Goal: Communication & Community: Answer question/provide support

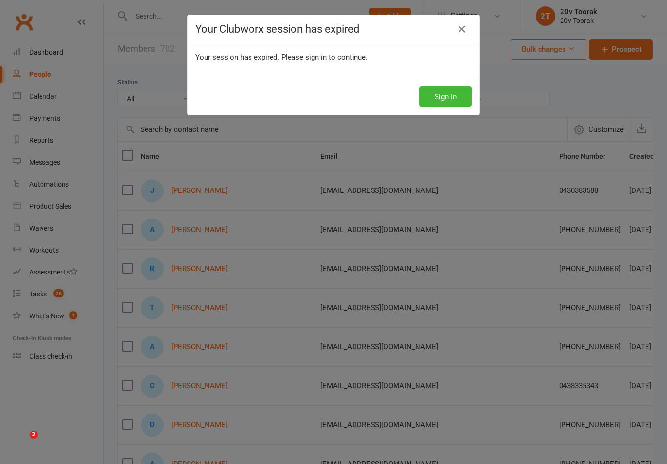
select select "100"
click at [427, 103] on button "Sign In" at bounding box center [446, 96] width 52 height 21
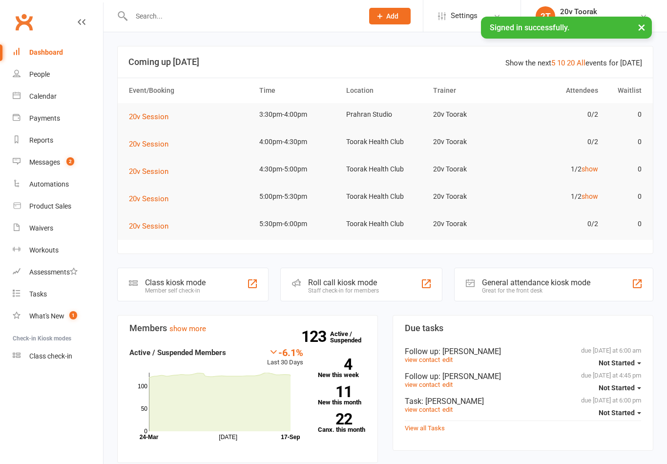
click at [31, 161] on div "Messages" at bounding box center [44, 162] width 31 height 8
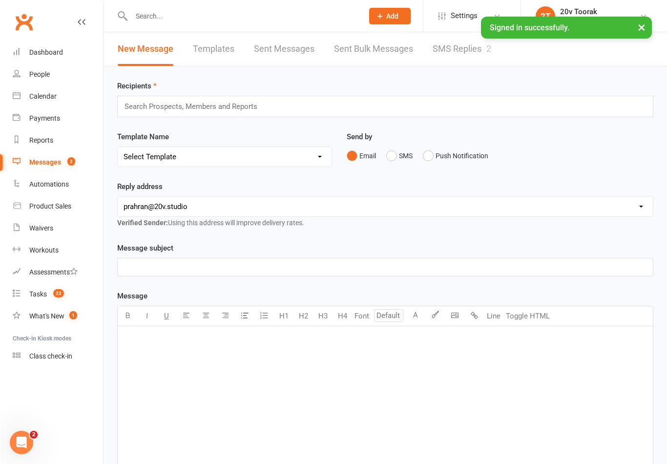
click at [446, 49] on link "SMS Replies 2" at bounding box center [462, 49] width 59 height 34
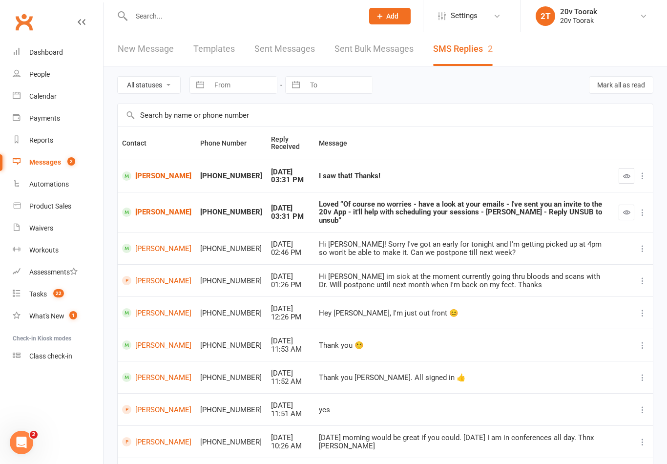
click at [632, 175] on button "button" at bounding box center [627, 176] width 16 height 16
click at [620, 206] on button "button" at bounding box center [627, 213] width 16 height 16
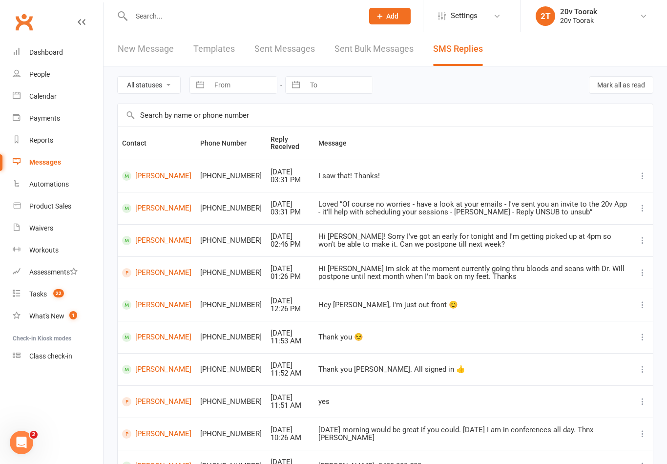
click at [27, 97] on link "Calendar" at bounding box center [58, 96] width 90 height 22
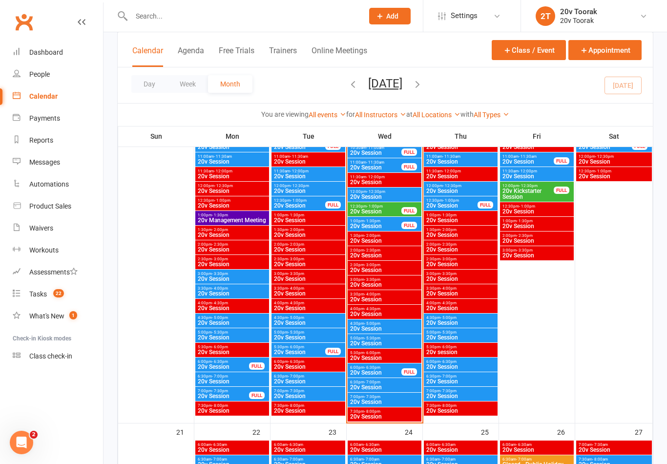
scroll to position [1113, 0]
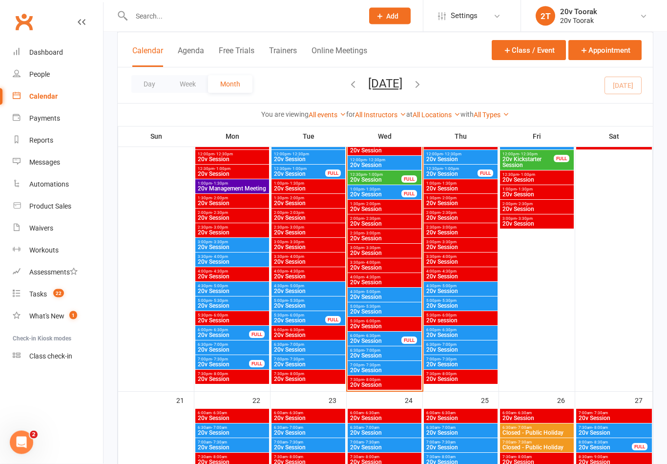
click at [390, 339] on span "20v Session" at bounding box center [376, 342] width 52 height 6
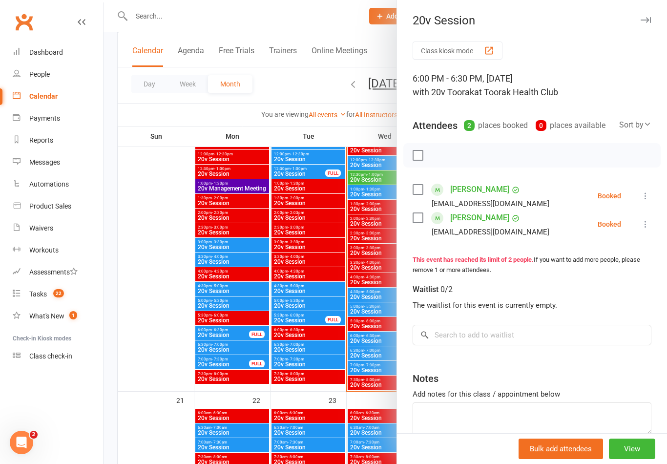
click at [257, 327] on div at bounding box center [386, 232] width 564 height 464
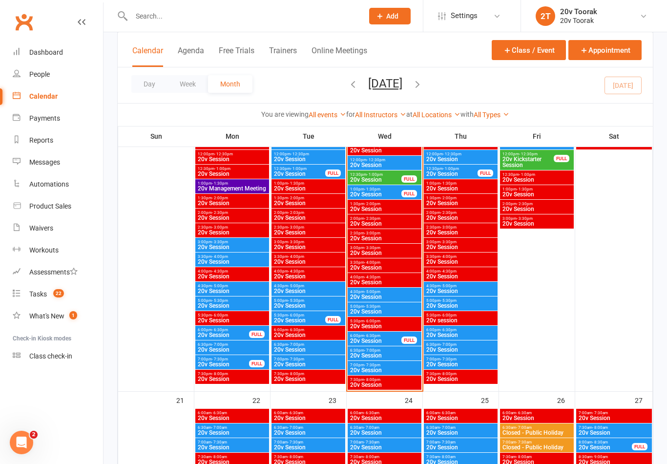
click at [365, 351] on span "- 7:00pm" at bounding box center [372, 350] width 16 height 4
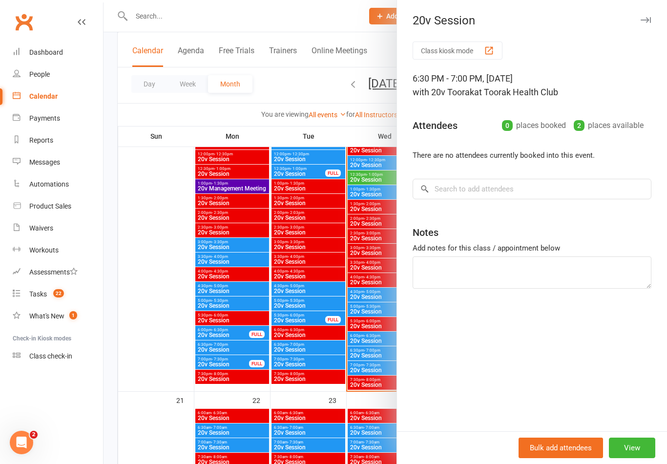
click at [274, 341] on div at bounding box center [386, 232] width 564 height 464
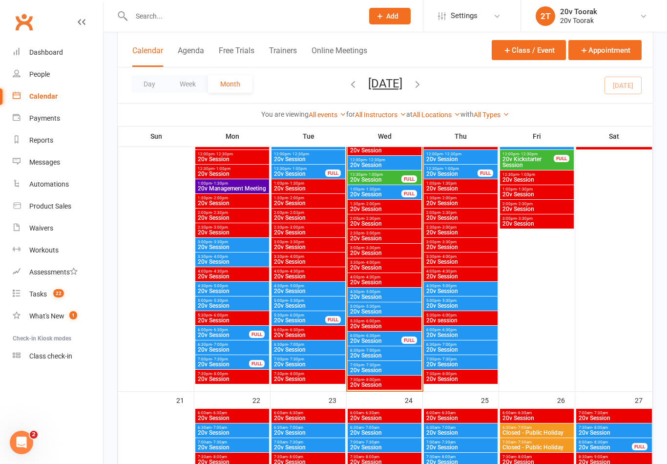
click at [359, 360] on div "6:30pm - 7:00pm 20v Session" at bounding box center [385, 353] width 74 height 14
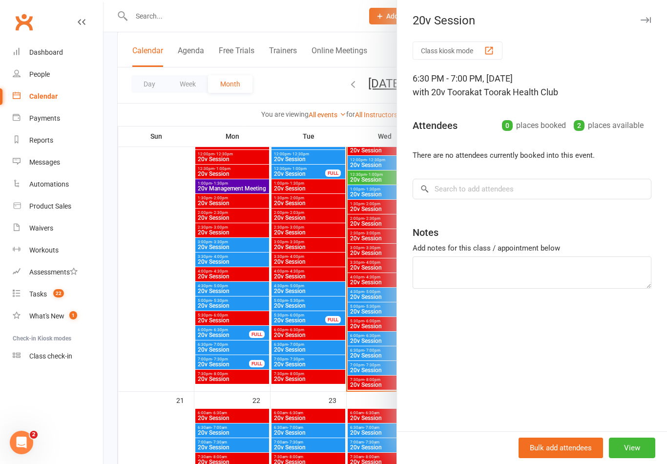
click at [357, 370] on div at bounding box center [386, 232] width 564 height 464
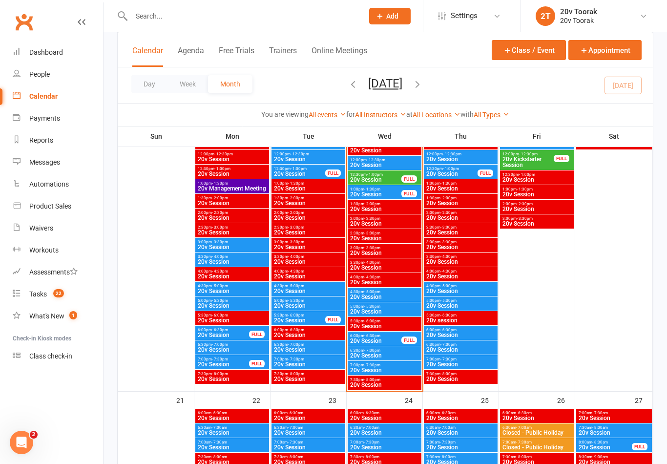
click at [364, 367] on span "20v Session" at bounding box center [385, 370] width 70 height 6
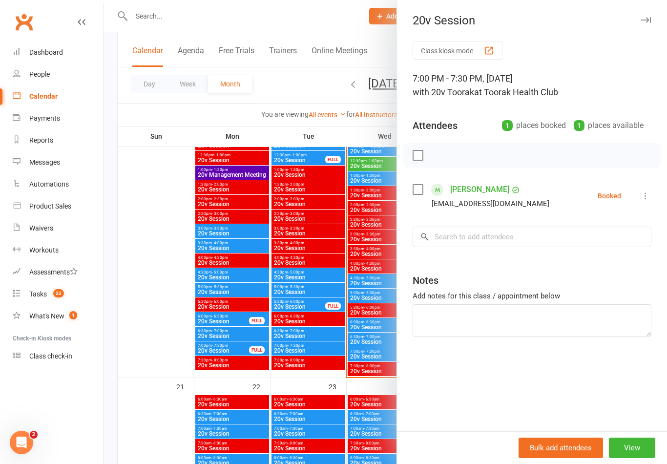
scroll to position [1129, 0]
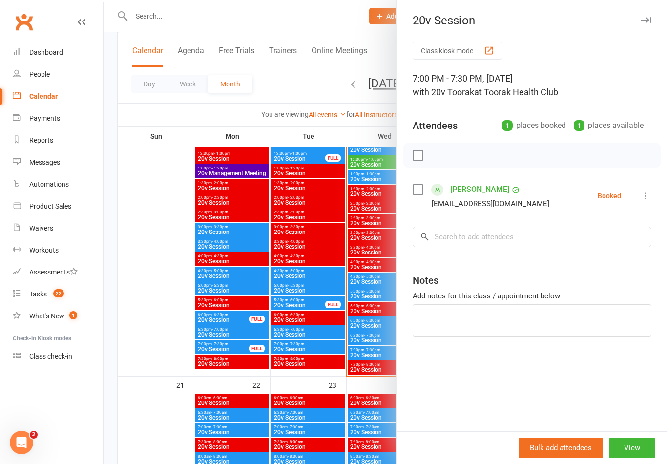
click at [364, 366] on div at bounding box center [386, 232] width 564 height 464
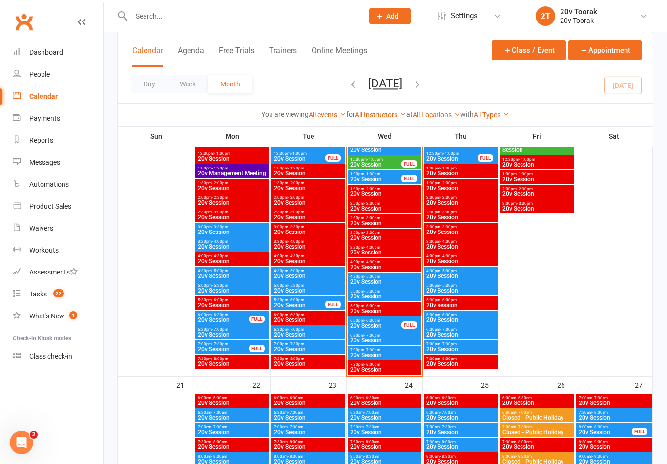
click at [369, 338] on span "20v Session" at bounding box center [385, 341] width 70 height 6
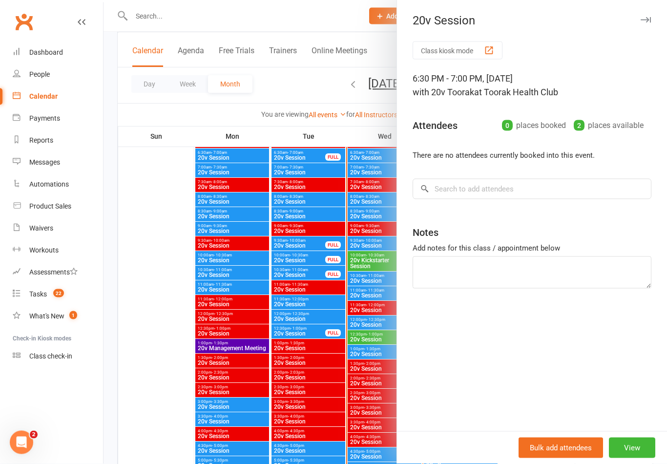
click at [354, 382] on div at bounding box center [386, 232] width 564 height 464
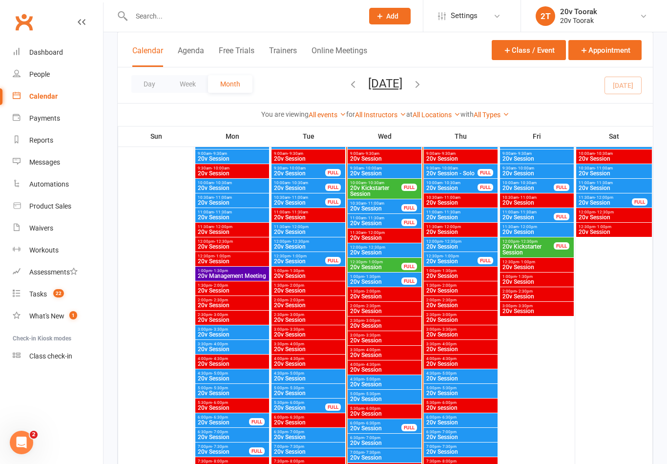
scroll to position [1125, 0]
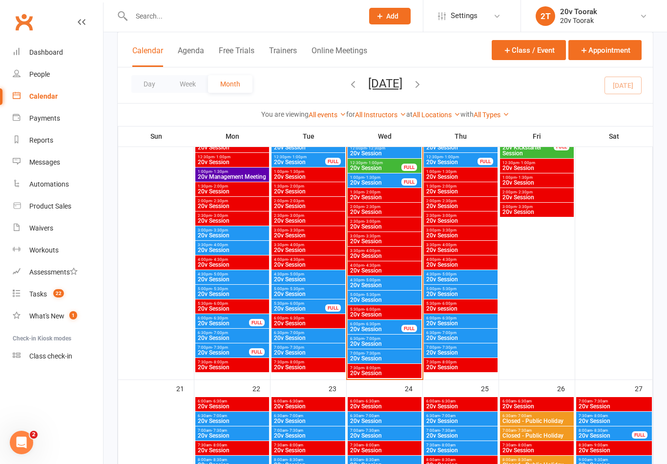
click at [381, 282] on span "20v Session" at bounding box center [385, 285] width 70 height 6
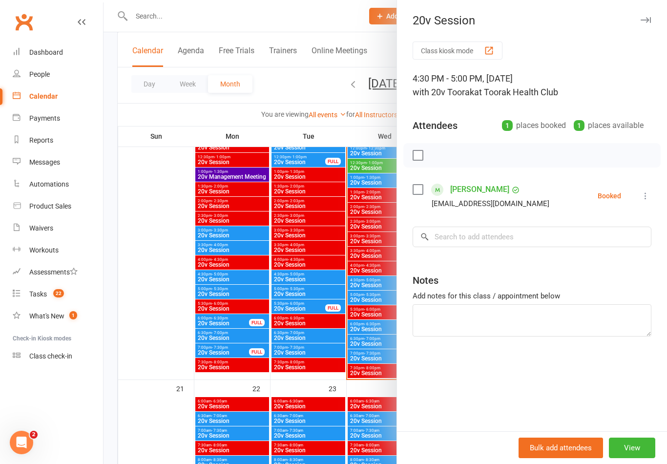
click at [362, 342] on div at bounding box center [386, 232] width 564 height 464
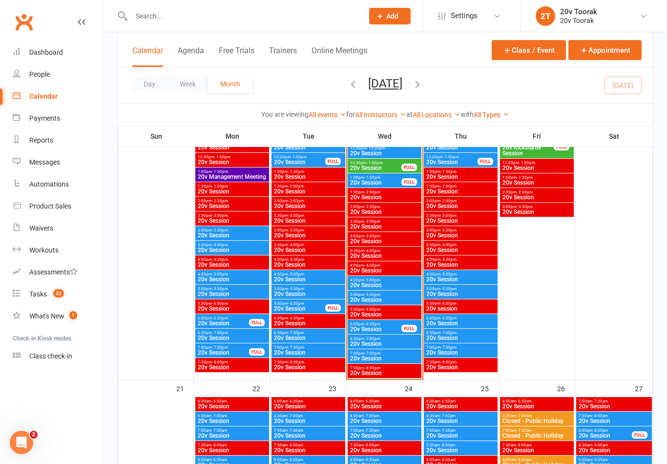
click at [385, 299] on span "20v Session" at bounding box center [385, 300] width 70 height 6
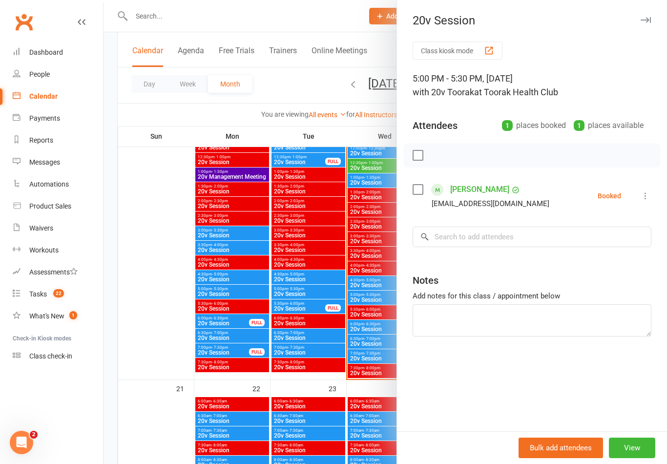
click at [361, 355] on div at bounding box center [386, 232] width 564 height 464
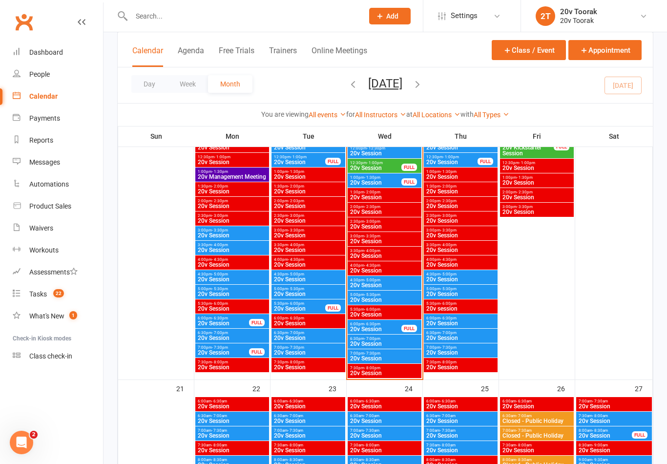
click at [389, 326] on span "20v Session" at bounding box center [376, 329] width 52 height 6
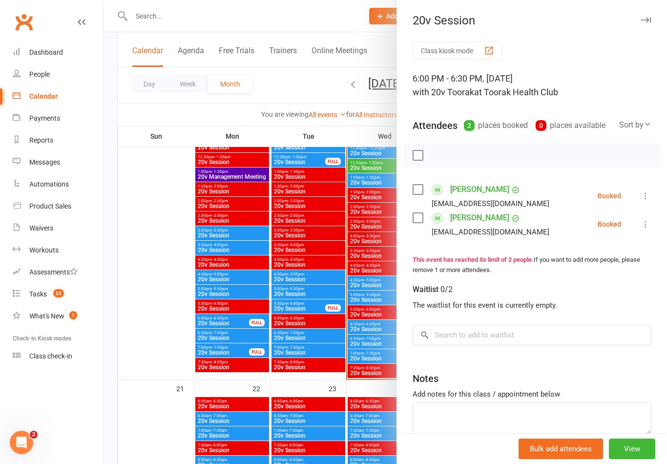
click at [375, 365] on div at bounding box center [386, 232] width 564 height 464
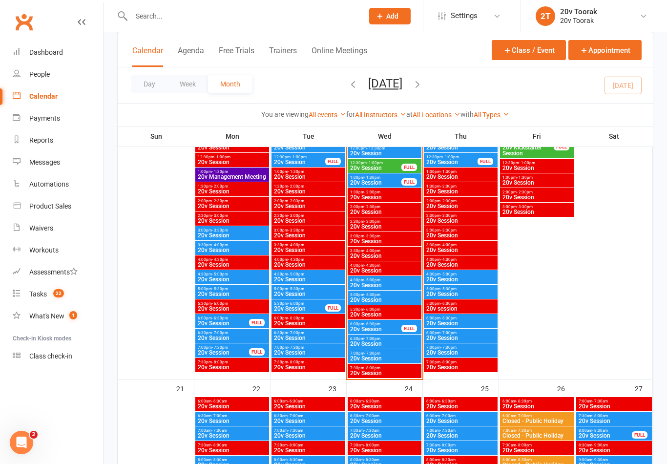
click at [388, 343] on span "20v Session" at bounding box center [385, 344] width 70 height 6
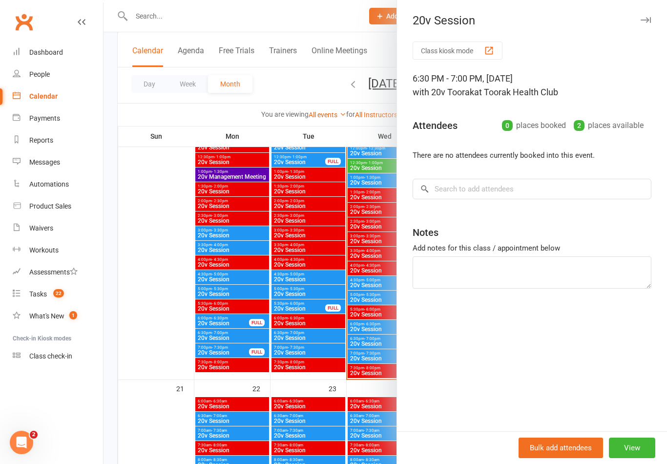
click at [371, 352] on div at bounding box center [386, 232] width 564 height 464
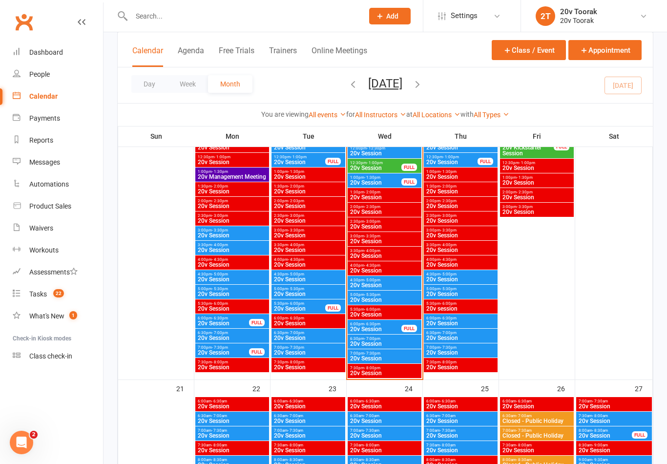
click at [385, 356] on span "20v Session" at bounding box center [385, 359] width 70 height 6
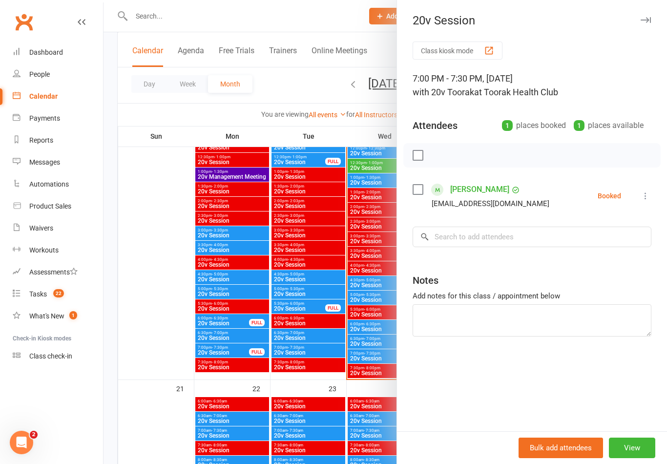
click at [364, 373] on div at bounding box center [386, 232] width 564 height 464
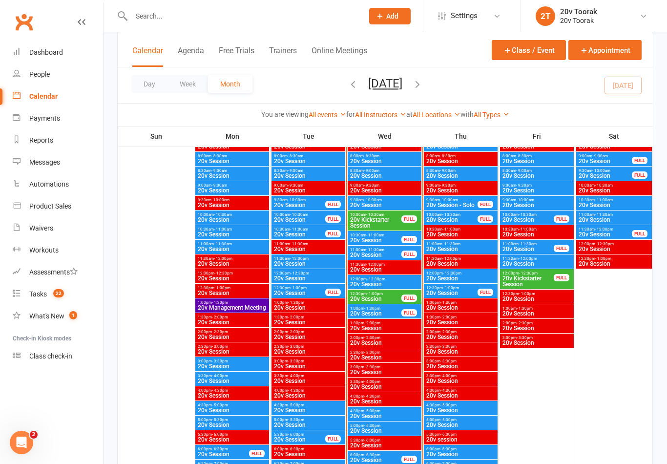
scroll to position [993, 0]
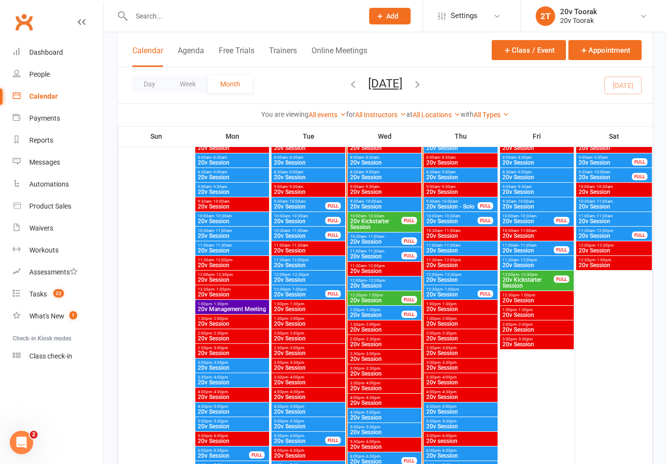
click at [55, 166] on div "Messages" at bounding box center [44, 162] width 31 height 8
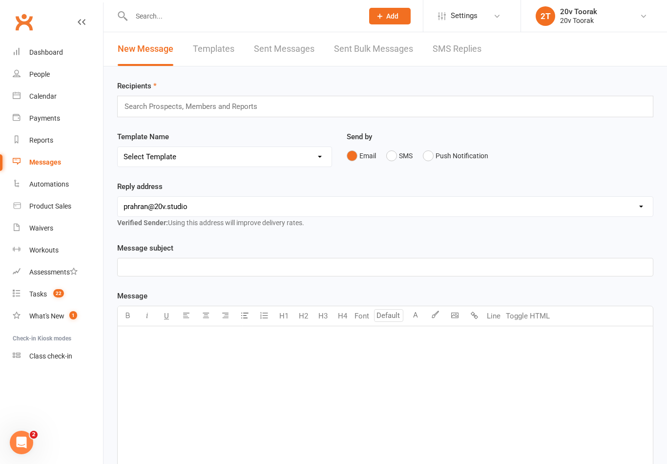
click at [475, 45] on link "SMS Replies" at bounding box center [457, 49] width 49 height 34
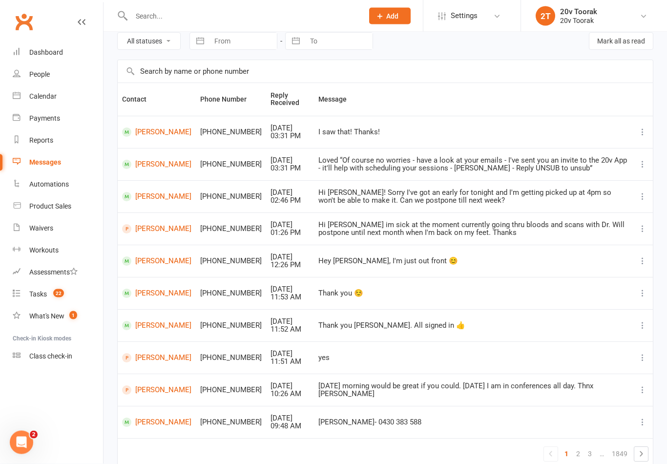
scroll to position [44, 0]
click at [580, 451] on link "2" at bounding box center [578, 453] width 12 height 14
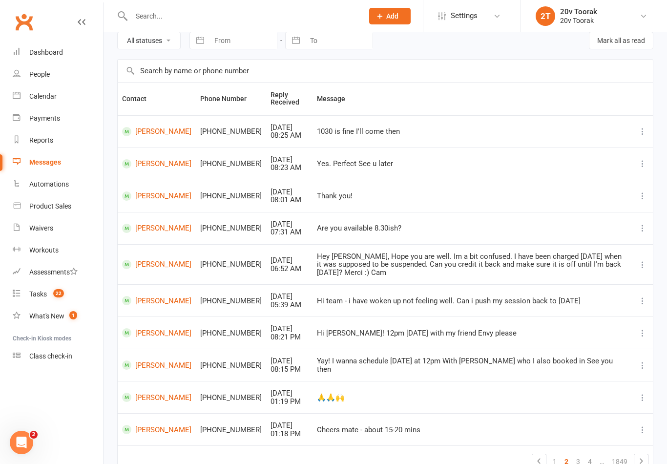
click at [153, 393] on link "Tanya Sasivanij" at bounding box center [156, 397] width 69 height 9
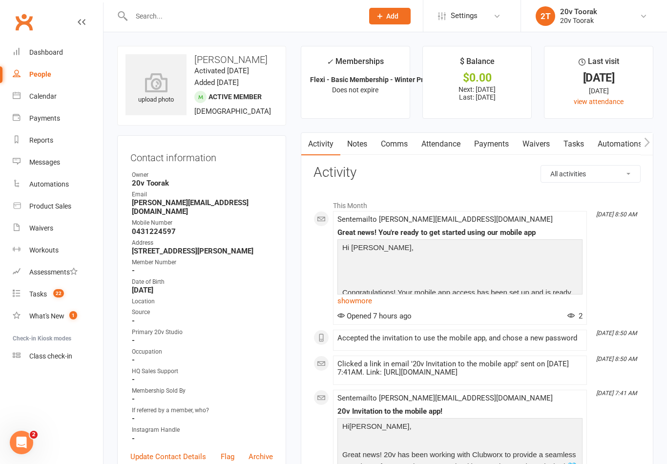
click at [373, 299] on link "show more" at bounding box center [460, 301] width 245 height 14
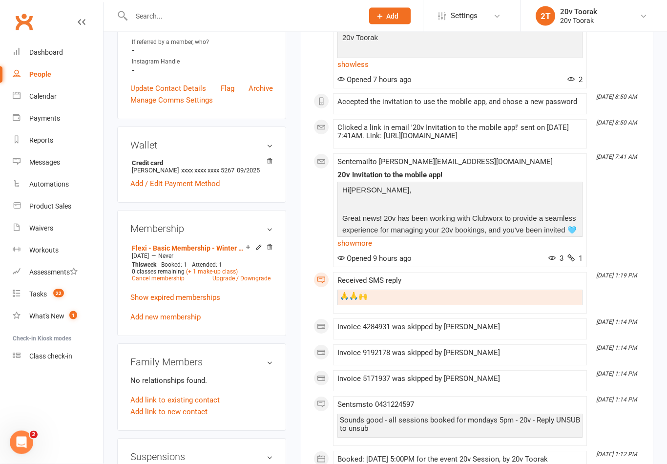
click at [361, 238] on link "show more" at bounding box center [460, 244] width 245 height 14
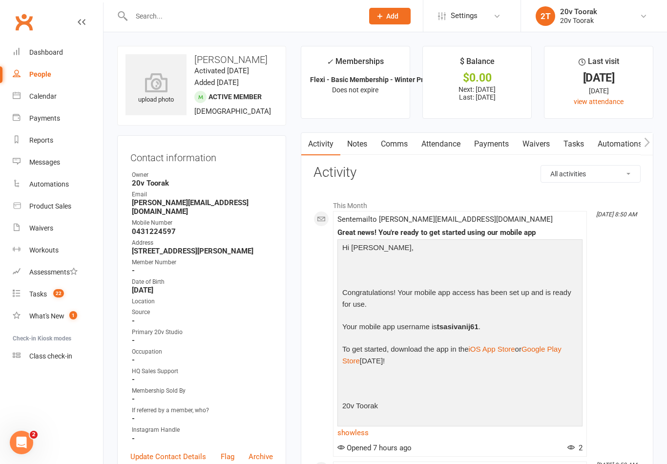
click at [365, 137] on link "Notes" at bounding box center [357, 144] width 34 height 22
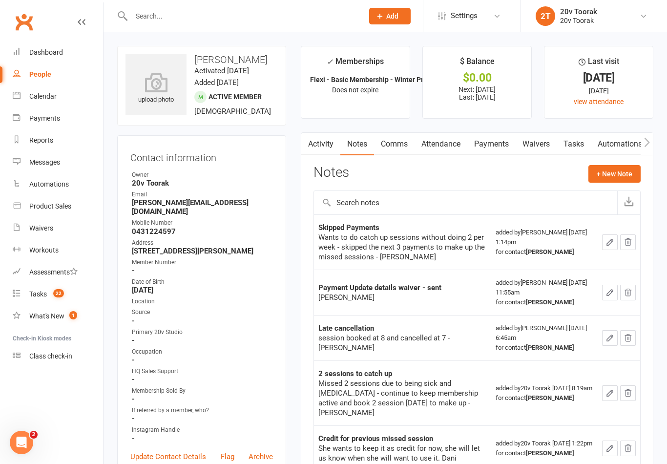
click at [27, 94] on link "Calendar" at bounding box center [58, 96] width 90 height 22
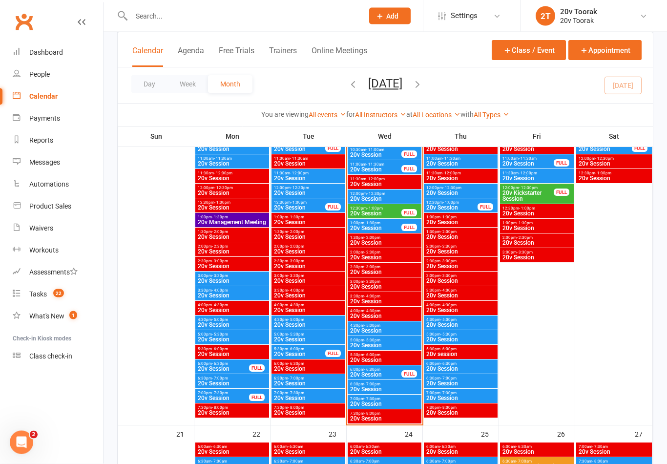
scroll to position [1080, 0]
click at [466, 321] on span "4:30pm - 5:00pm" at bounding box center [461, 319] width 70 height 4
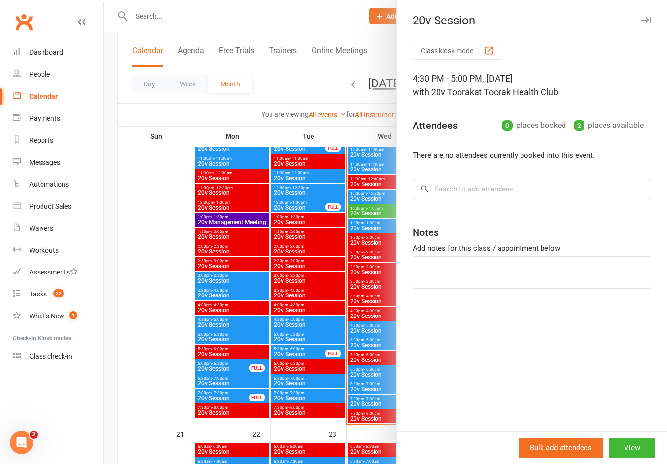
click at [335, 388] on div at bounding box center [386, 232] width 564 height 464
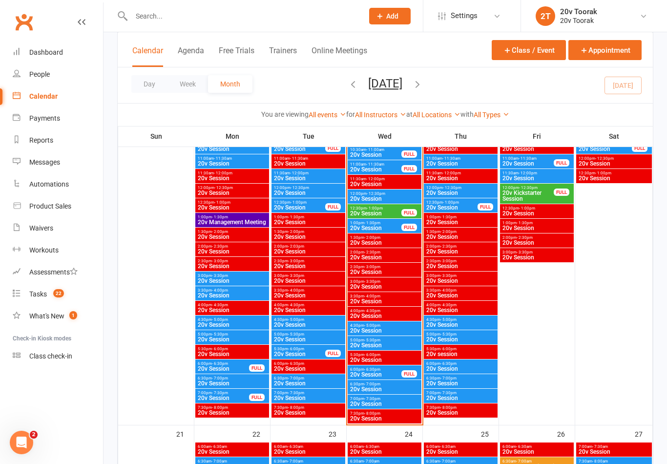
click at [443, 339] on span "20v Session" at bounding box center [461, 340] width 70 height 6
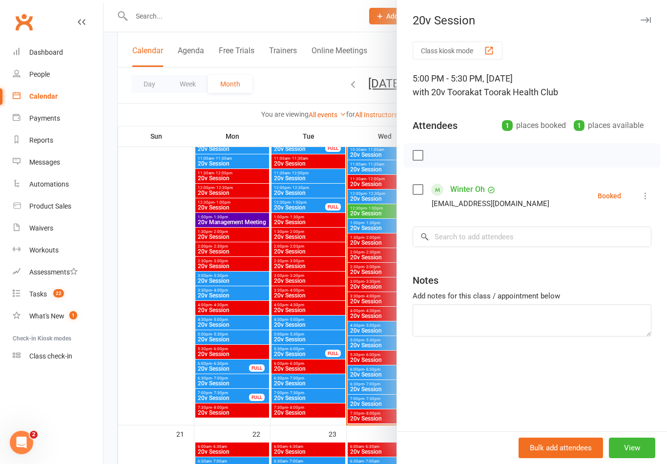
click at [355, 396] on div at bounding box center [386, 232] width 564 height 464
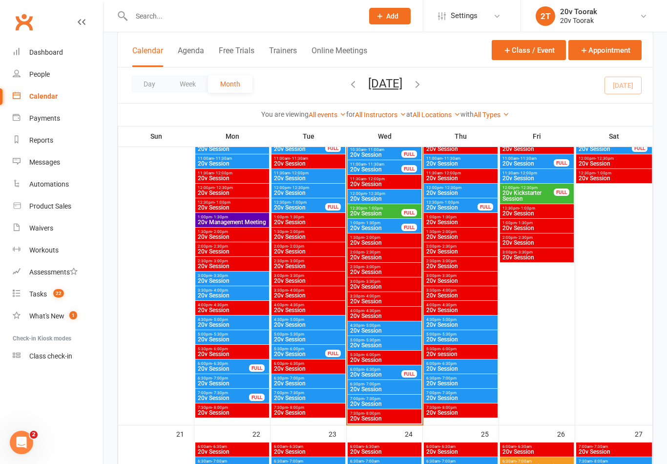
click at [466, 363] on span "6:00pm - 6:30pm" at bounding box center [461, 363] width 70 height 4
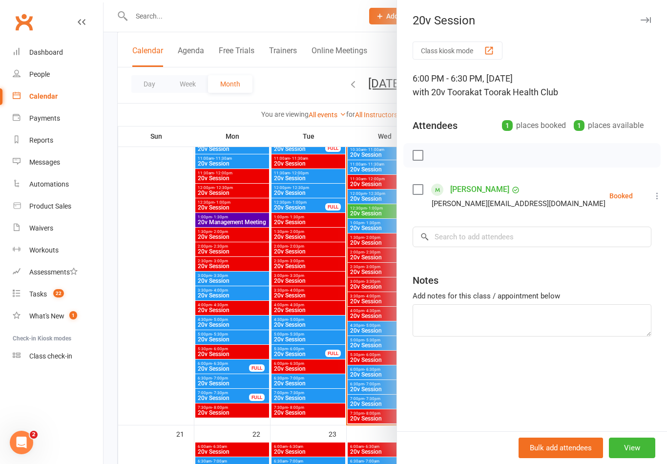
click at [346, 411] on div at bounding box center [386, 232] width 564 height 464
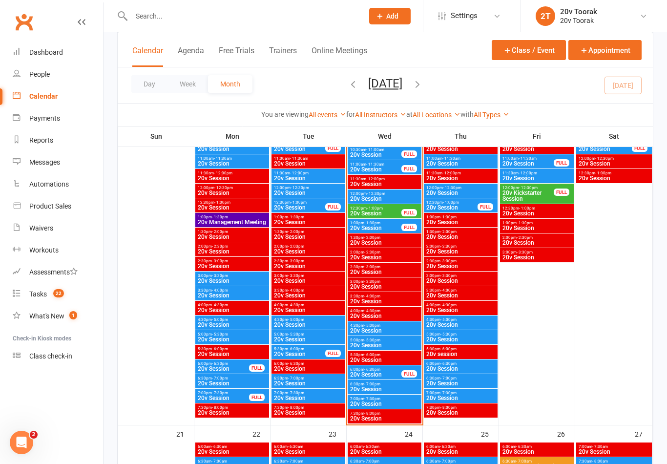
click at [463, 382] on span "20v Session" at bounding box center [461, 384] width 70 height 6
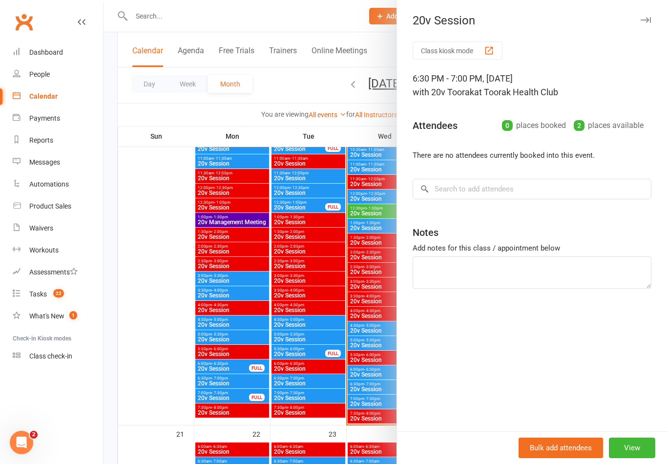
click at [352, 403] on div at bounding box center [386, 232] width 564 height 464
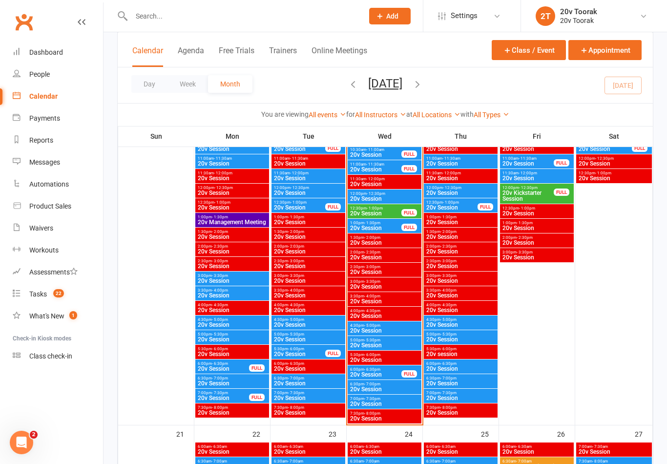
click at [455, 397] on span "20v Session" at bounding box center [461, 398] width 70 height 6
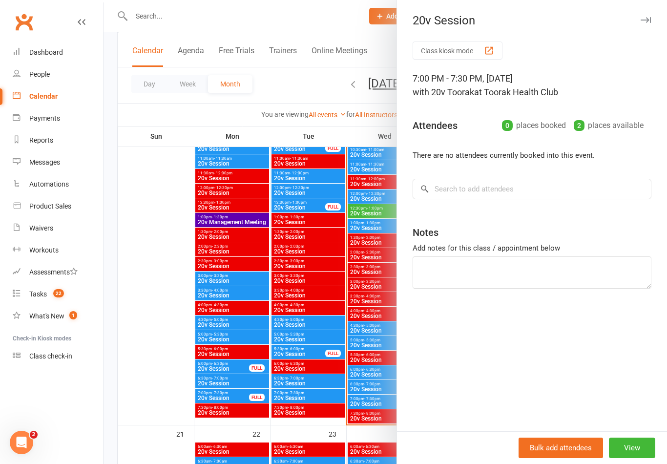
click at [371, 420] on div at bounding box center [386, 232] width 564 height 464
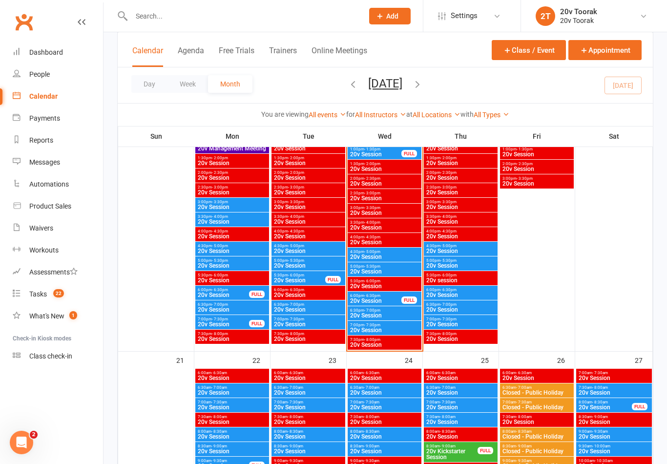
scroll to position [1154, 0]
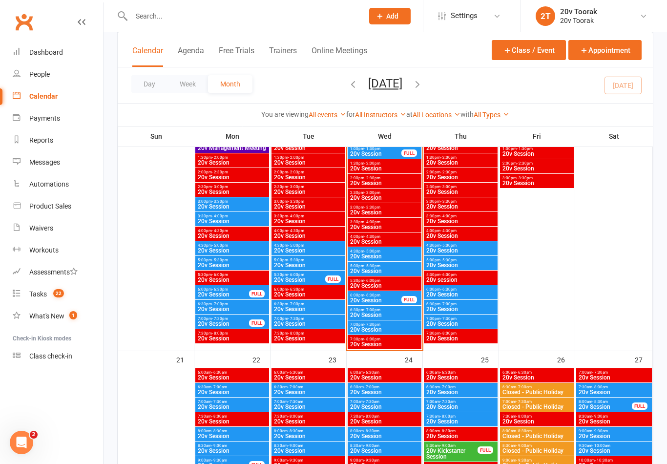
click at [396, 298] on span "20v Session" at bounding box center [376, 300] width 52 height 6
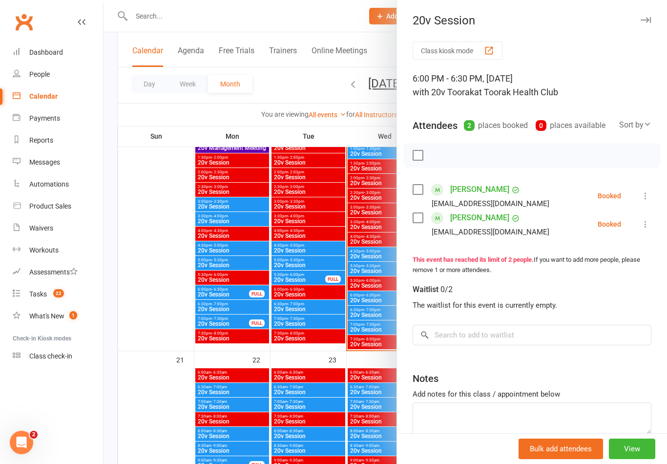
click at [351, 408] on div at bounding box center [386, 232] width 564 height 464
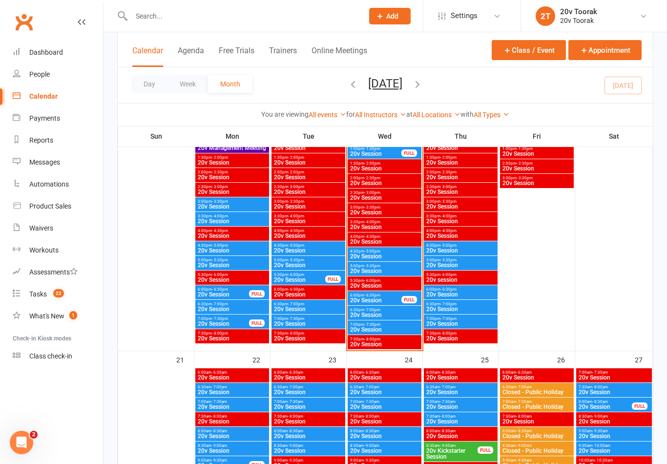
click at [63, 159] on link "Messages" at bounding box center [58, 162] width 90 height 22
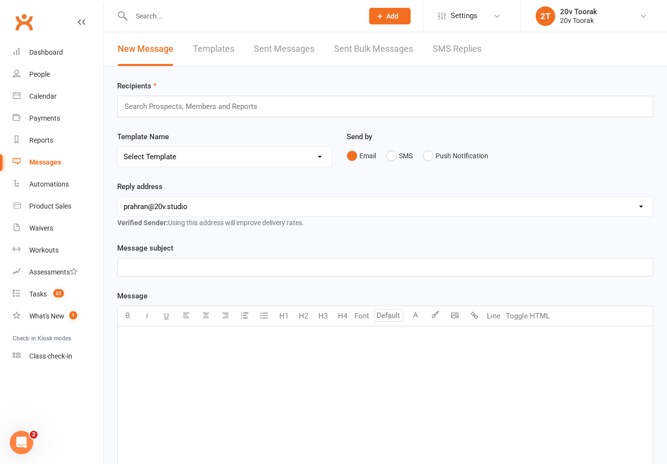
click at [455, 44] on link "SMS Replies" at bounding box center [457, 49] width 49 height 34
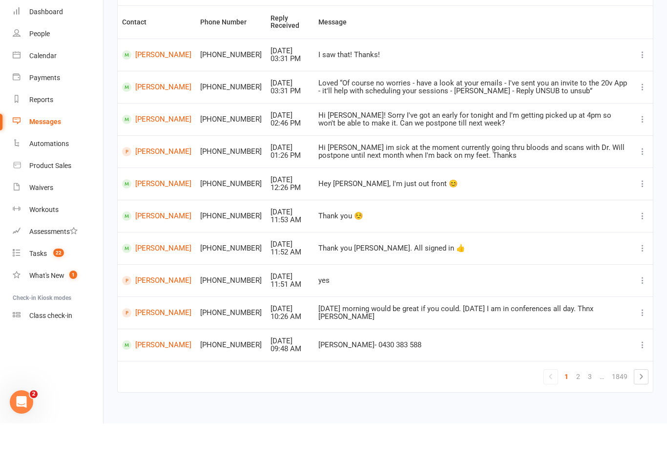
scroll to position [79, 0]
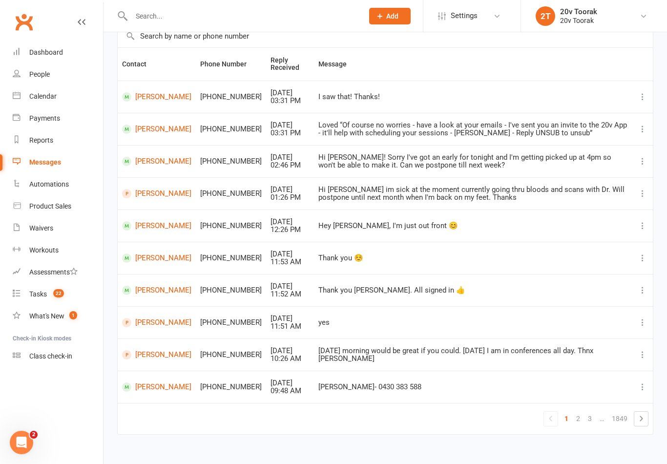
click at [582, 412] on link "2" at bounding box center [578, 419] width 12 height 14
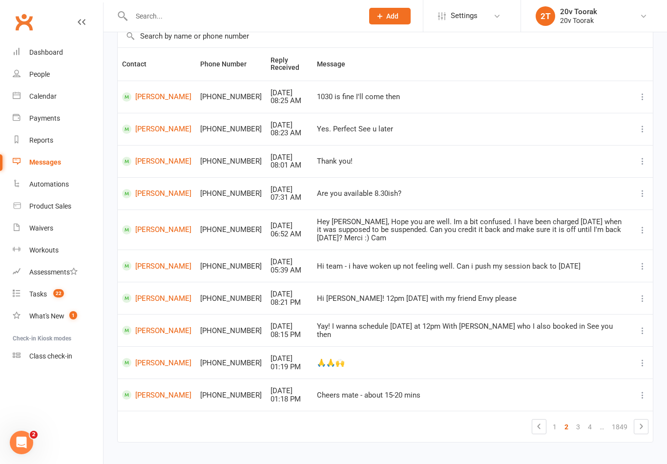
click at [574, 420] on link "3" at bounding box center [578, 427] width 12 height 14
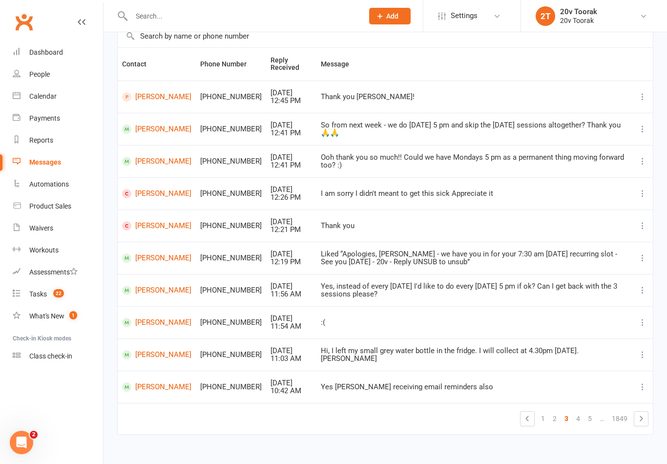
click at [581, 412] on link "4" at bounding box center [578, 419] width 12 height 14
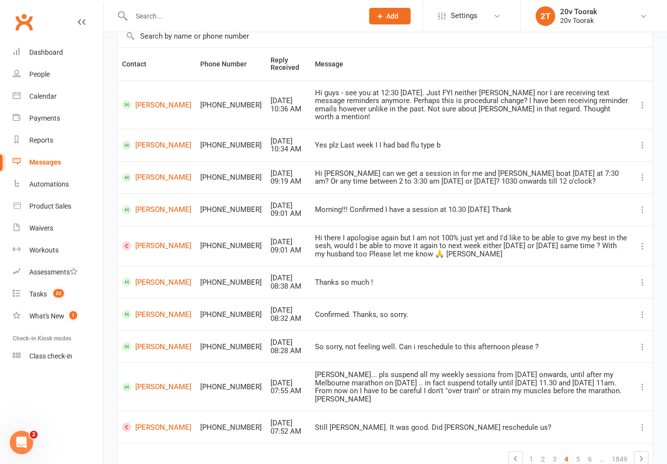
click at [147, 100] on link "Chad Shelton" at bounding box center [156, 104] width 69 height 9
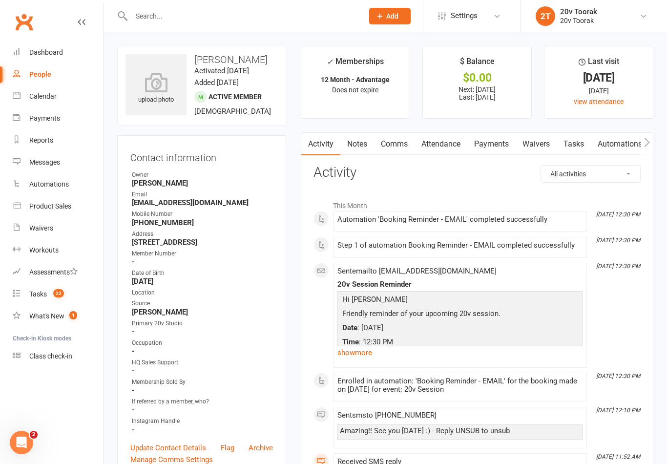
click at [53, 291] on count-badge "22" at bounding box center [56, 294] width 16 height 8
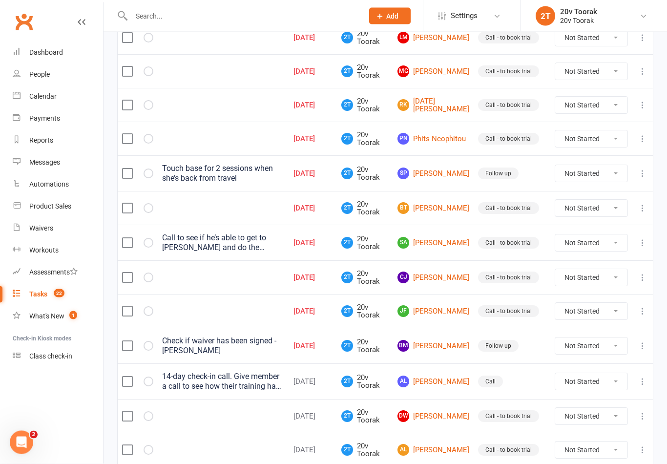
scroll to position [197, 0]
